Goal: Information Seeking & Learning: Understand process/instructions

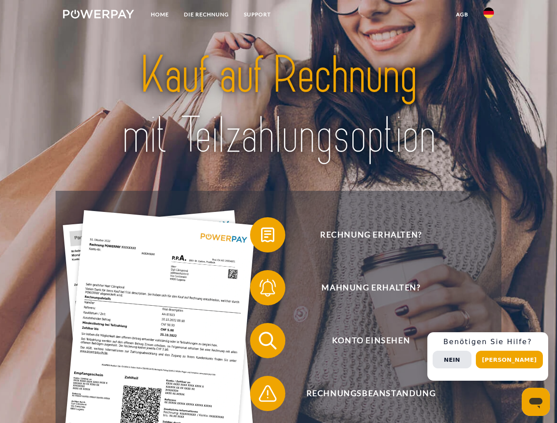
click at [98, 15] on img at bounding box center [98, 14] width 71 height 9
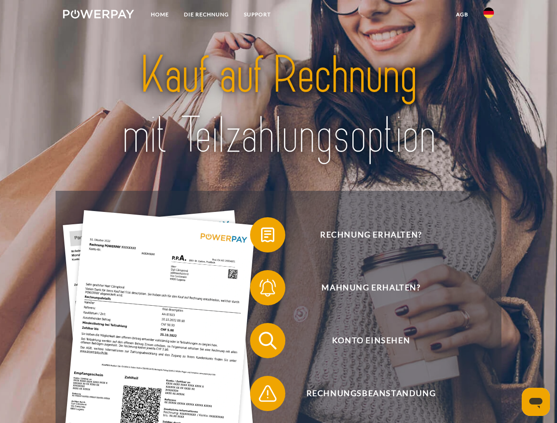
click at [489, 15] on img at bounding box center [488, 12] width 11 height 11
click at [462, 15] on link "agb" at bounding box center [462, 15] width 27 height 16
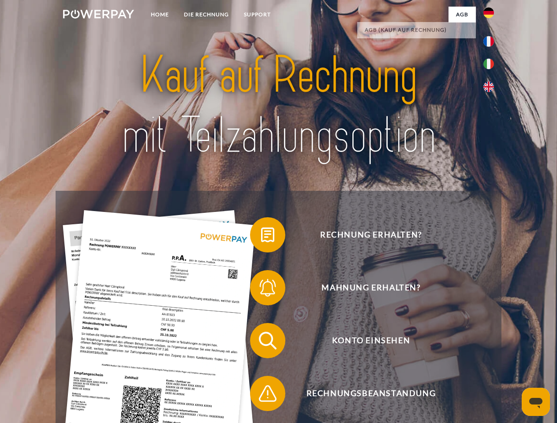
click at [261, 237] on span at bounding box center [254, 235] width 44 height 44
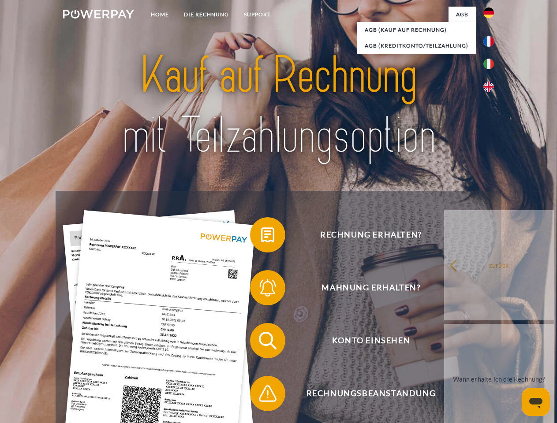
click at [261, 290] on div "Rechnung erhalten? Mahnung erhalten? Konto einsehen" at bounding box center [279, 367] width 446 height 353
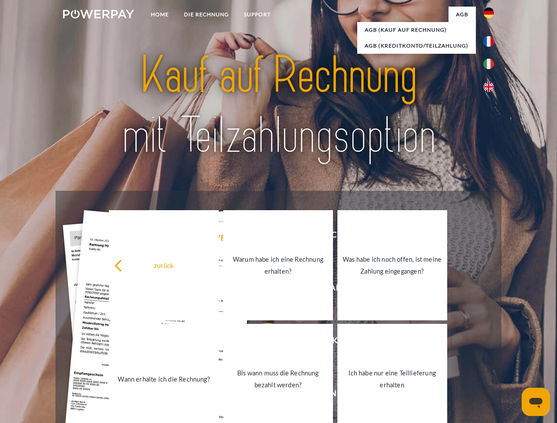
click at [261, 343] on link "Bis wann muss die Rechnung bezahlt werden?" at bounding box center [278, 379] width 110 height 110
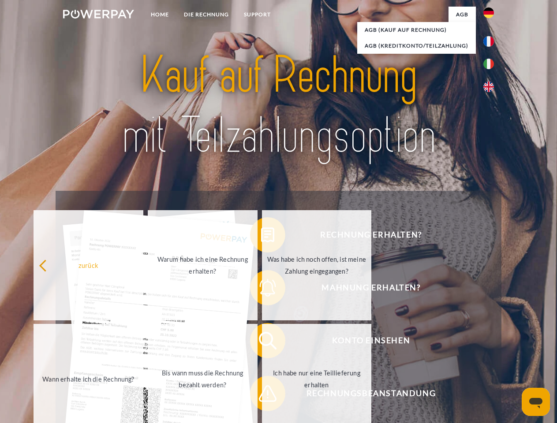
click at [261, 396] on span at bounding box center [254, 394] width 44 height 44
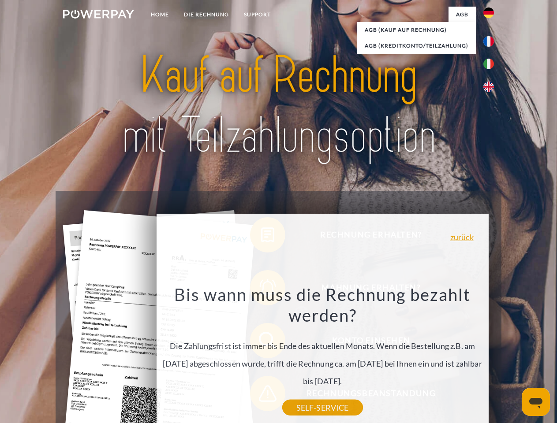
click at [491, 357] on div "Rechnung erhalten? Mahnung erhalten? Konto einsehen" at bounding box center [279, 367] width 446 height 353
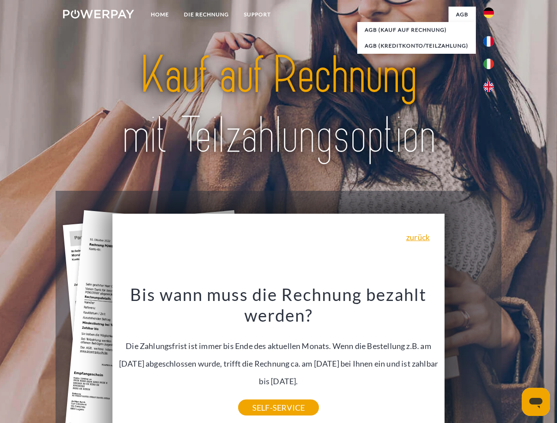
click at [469, 359] on span "Konto einsehen" at bounding box center [371, 340] width 216 height 35
click at [513, 360] on header "Home DIE RECHNUNG SUPPORT" at bounding box center [278, 304] width 557 height 609
